Goal: Navigation & Orientation: Find specific page/section

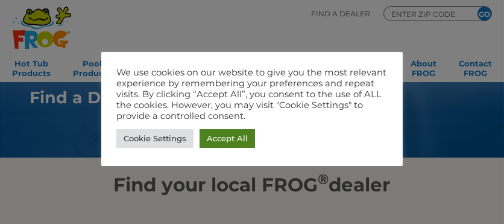
click at [227, 139] on link "Accept All" at bounding box center [227, 138] width 55 height 19
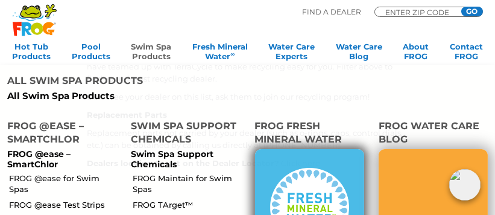
scroll to position [543, 0]
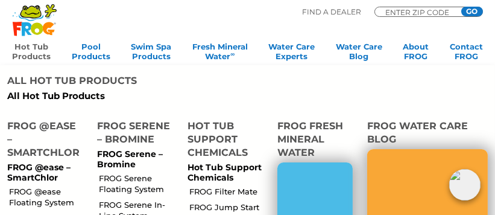
click at [22, 51] on link "Hot Tub Products" at bounding box center [31, 54] width 39 height 24
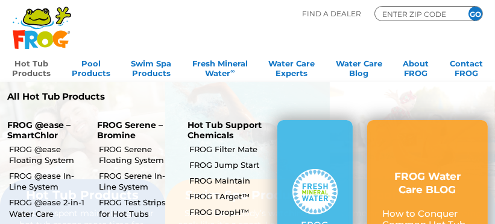
click at [35, 66] on link "Hot Tub Products" at bounding box center [31, 67] width 39 height 24
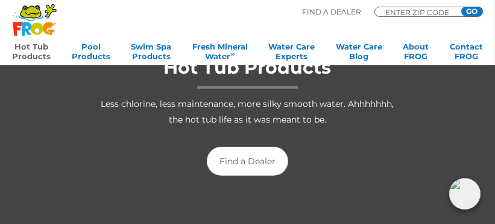
scroll to position [181, 0]
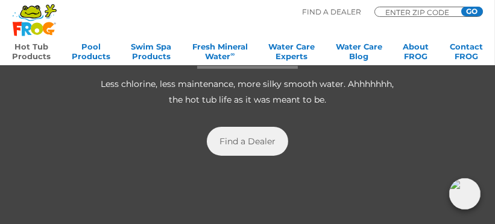
click at [218, 137] on link "Find a Dealer" at bounding box center [247, 141] width 81 height 29
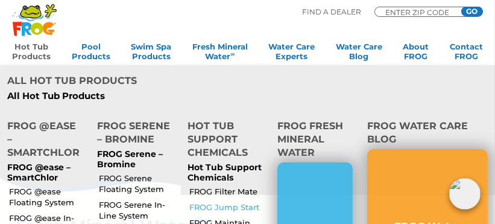
scroll to position [301, 0]
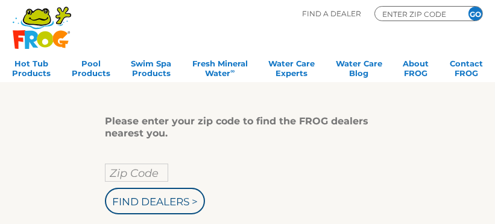
scroll to position [120, 0]
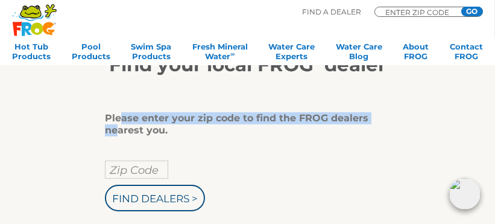
drag, startPoint x: 120, startPoint y: 125, endPoint x: 121, endPoint y: 113, distance: 12.1
click at [120, 115] on div "Please enter your zip code to find the FROG dealers nearest you." at bounding box center [243, 124] width 276 height 24
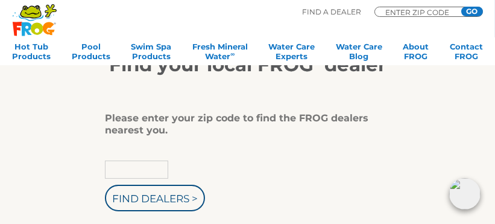
drag, startPoint x: 121, startPoint y: 113, endPoint x: 132, endPoint y: 170, distance: 58.4
click at [132, 170] on input "text" at bounding box center [136, 169] width 63 height 18
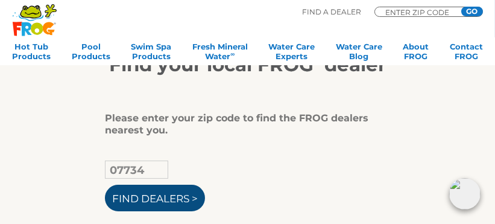
type input "07734"
click at [170, 201] on input "Find Dealers >" at bounding box center [155, 198] width 100 height 27
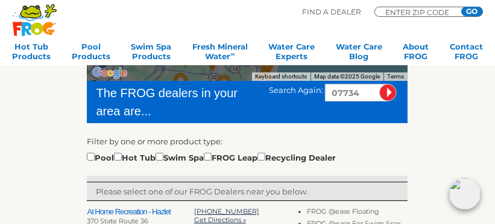
scroll to position [362, 0]
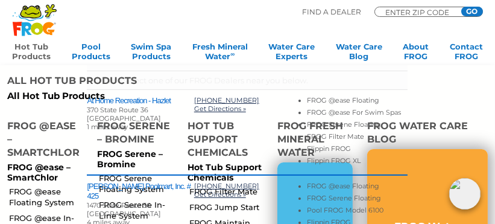
click at [17, 48] on link "Hot Tub Products" at bounding box center [31, 54] width 39 height 24
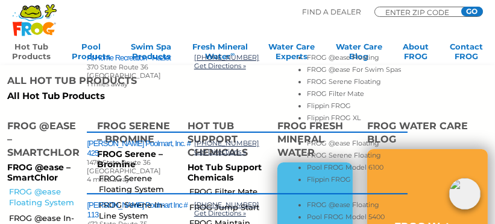
scroll to position [422, 0]
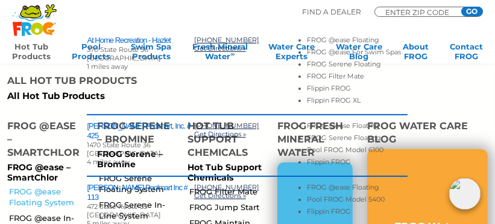
click at [48, 186] on link "FROG @ease Floating System" at bounding box center [48, 197] width 78 height 22
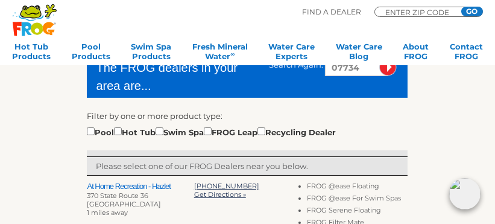
scroll to position [241, 0]
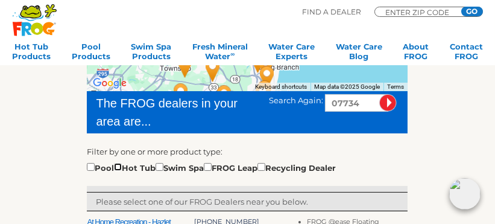
click at [122, 168] on input "checkbox" at bounding box center [118, 167] width 8 height 8
checkbox input "true"
click at [387, 101] on input "image" at bounding box center [387, 102] width 17 height 17
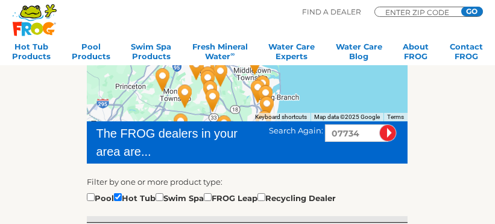
scroll to position [331, 0]
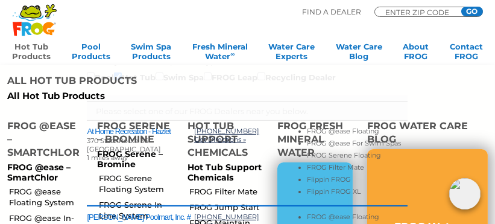
click at [40, 54] on link "Hot Tub Products" at bounding box center [31, 54] width 39 height 24
click at [35, 186] on link "FROG @ease Floating System" at bounding box center [48, 197] width 78 height 22
